Goal: Task Accomplishment & Management: Use online tool/utility

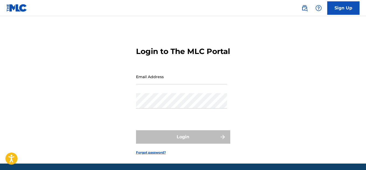
click at [146, 85] on input "Email Address" at bounding box center [181, 76] width 91 height 15
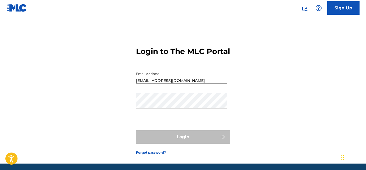
type input "[EMAIL_ADDRESS][DOMAIN_NAME]"
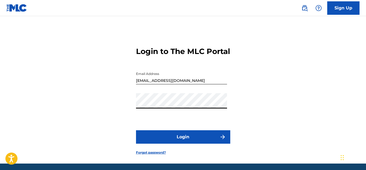
click at [136, 131] on button "Login" at bounding box center [183, 137] width 94 height 13
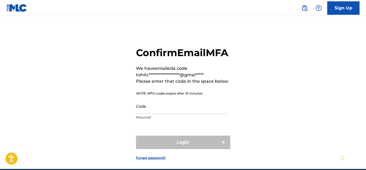
click at [153, 114] on input "Code" at bounding box center [181, 106] width 91 height 15
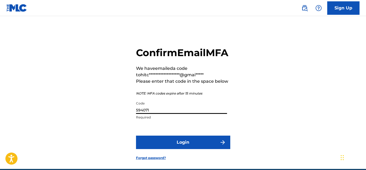
type input "594071"
click at [158, 149] on button "Login" at bounding box center [183, 142] width 94 height 13
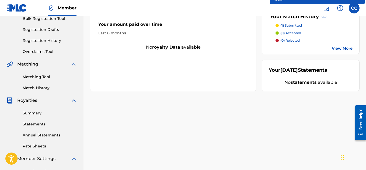
scroll to position [87, 0]
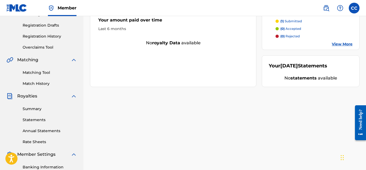
click at [51, 70] on link "Matching Tool" at bounding box center [50, 73] width 54 height 6
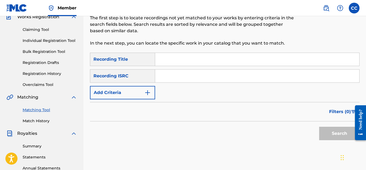
scroll to position [12, 0]
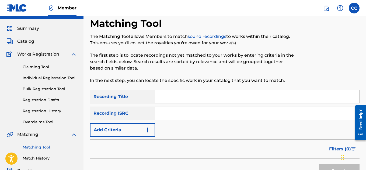
click at [27, 29] on span "Summary" at bounding box center [28, 28] width 22 height 6
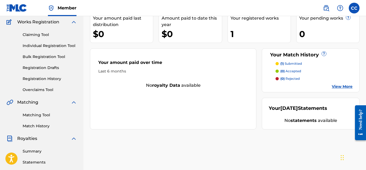
scroll to position [53, 0]
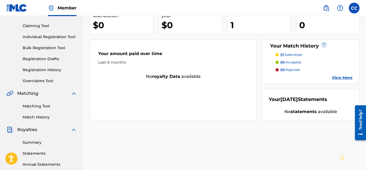
click at [341, 75] on link "View More" at bounding box center [342, 78] width 21 height 6
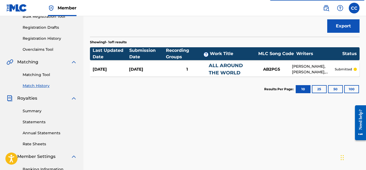
scroll to position [102, 0]
